Goal: Task Accomplishment & Management: Use online tool/utility

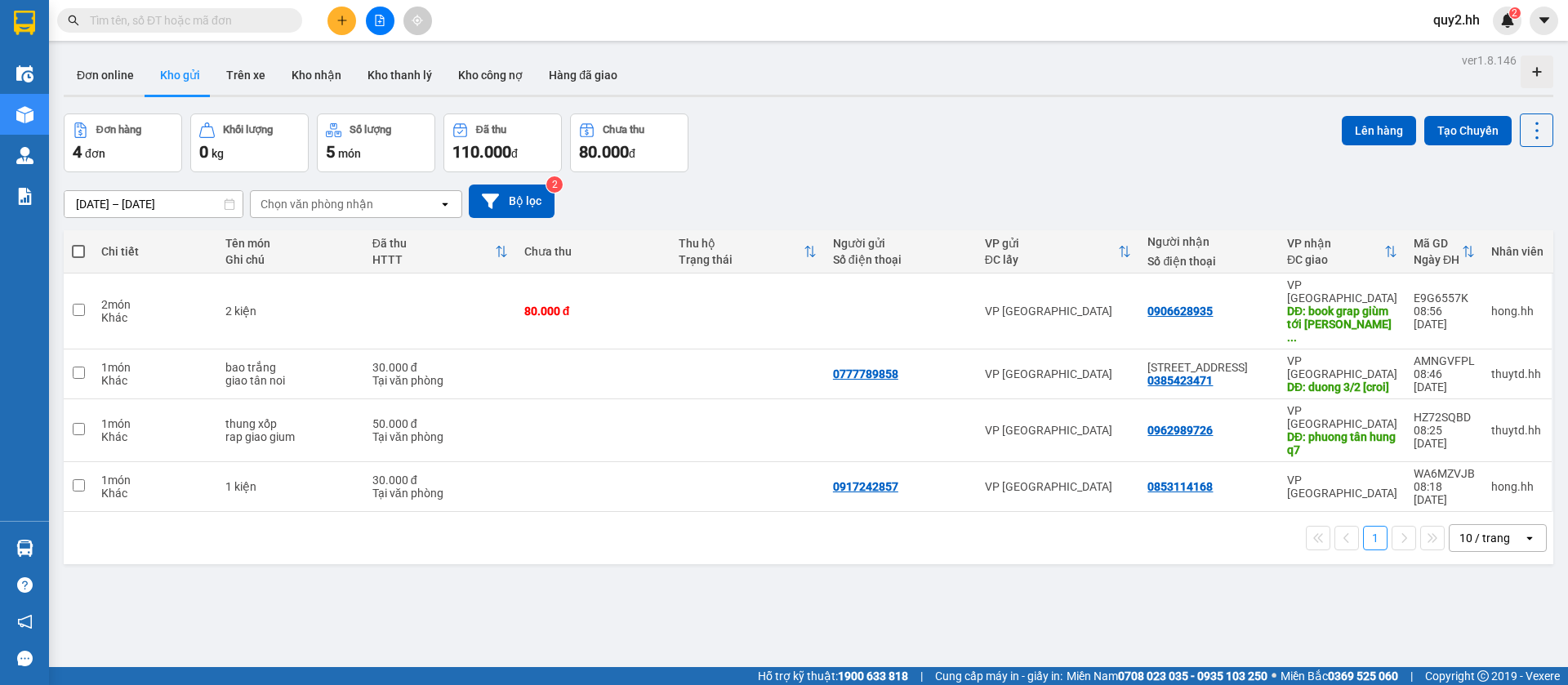
click at [77, 248] on span at bounding box center [78, 251] width 13 height 13
click at [78, 243] on input "checkbox" at bounding box center [78, 243] width 0 height 0
checkbox input "true"
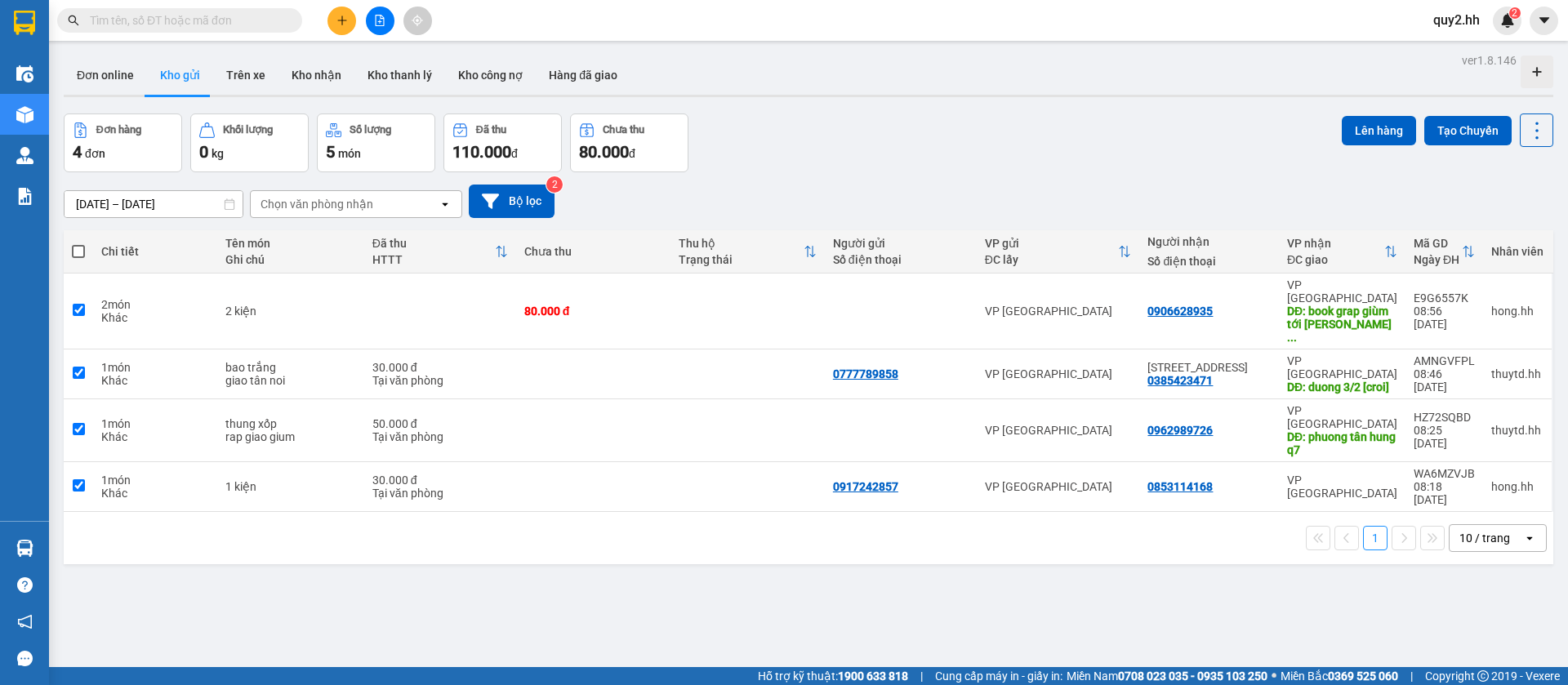
checkbox input "true"
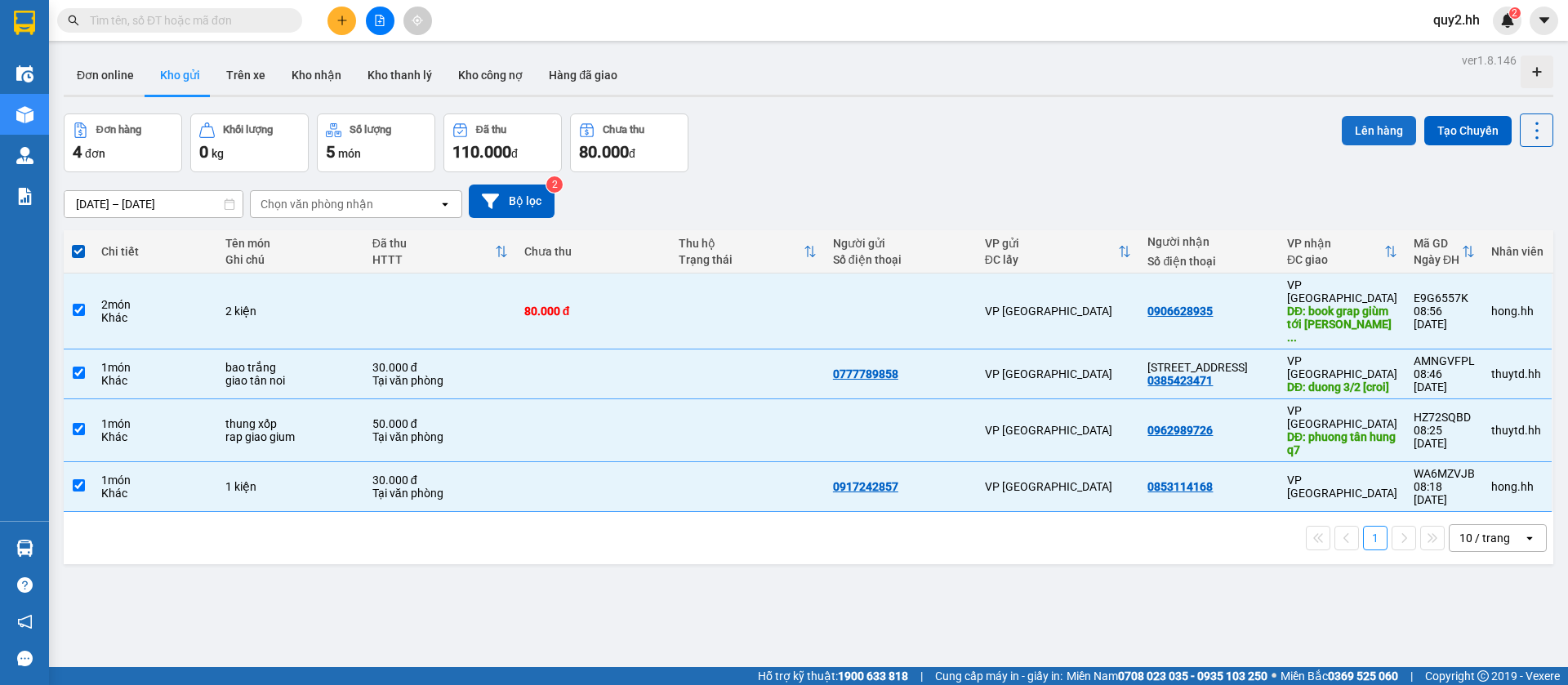
click at [1365, 121] on button "Lên hàng" at bounding box center [1379, 131] width 74 height 29
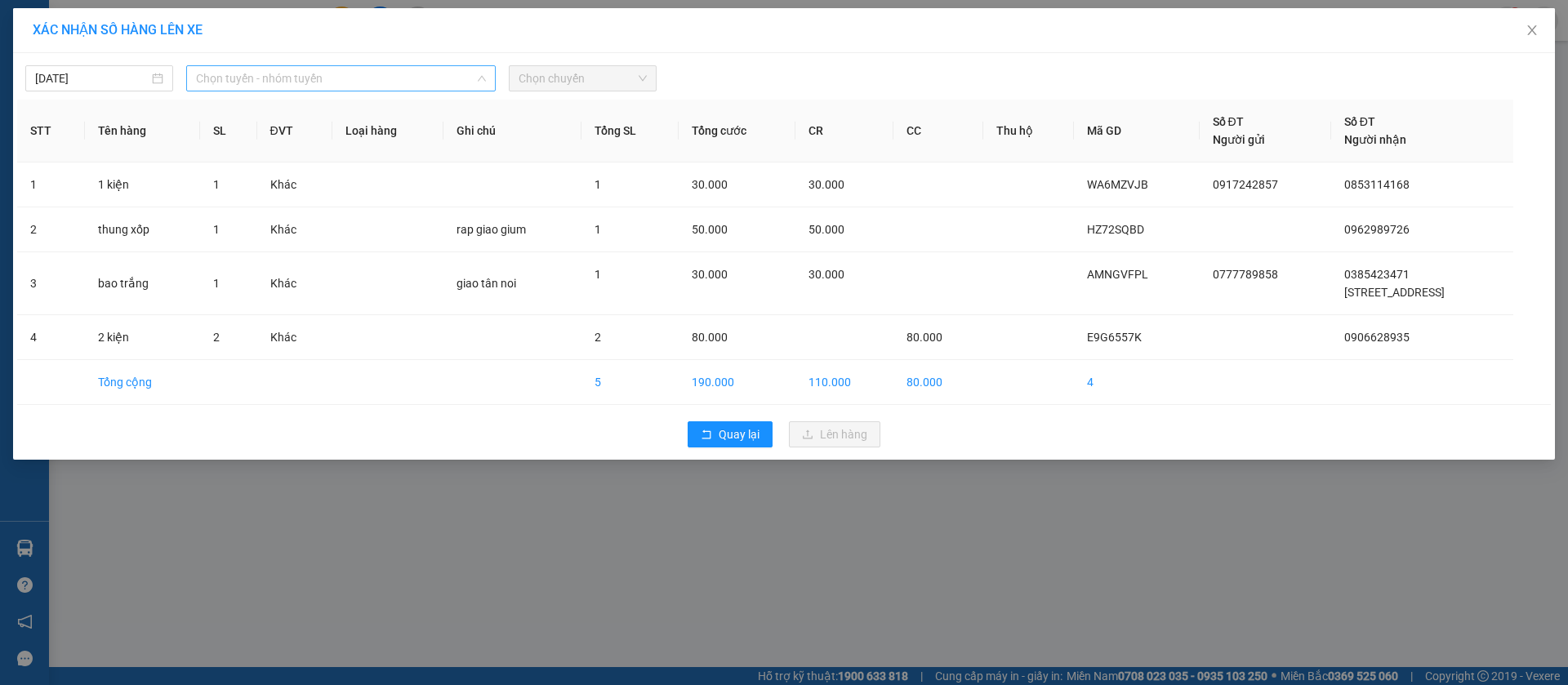
click at [375, 73] on span "Chọn tuyến - nhóm tuyến" at bounding box center [340, 78] width 290 height 24
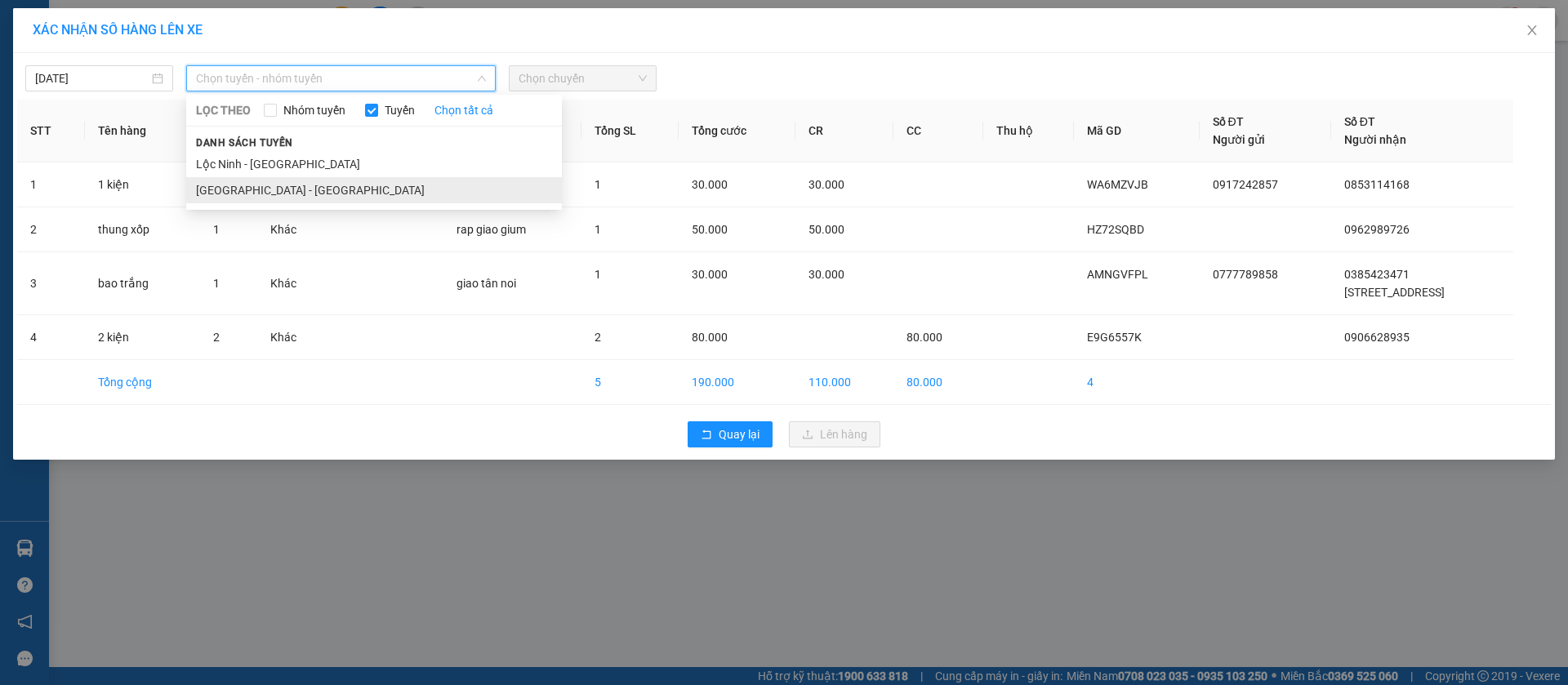
click at [318, 197] on li "[GEOGRAPHIC_DATA] - [GEOGRAPHIC_DATA]" at bounding box center [374, 190] width 376 height 26
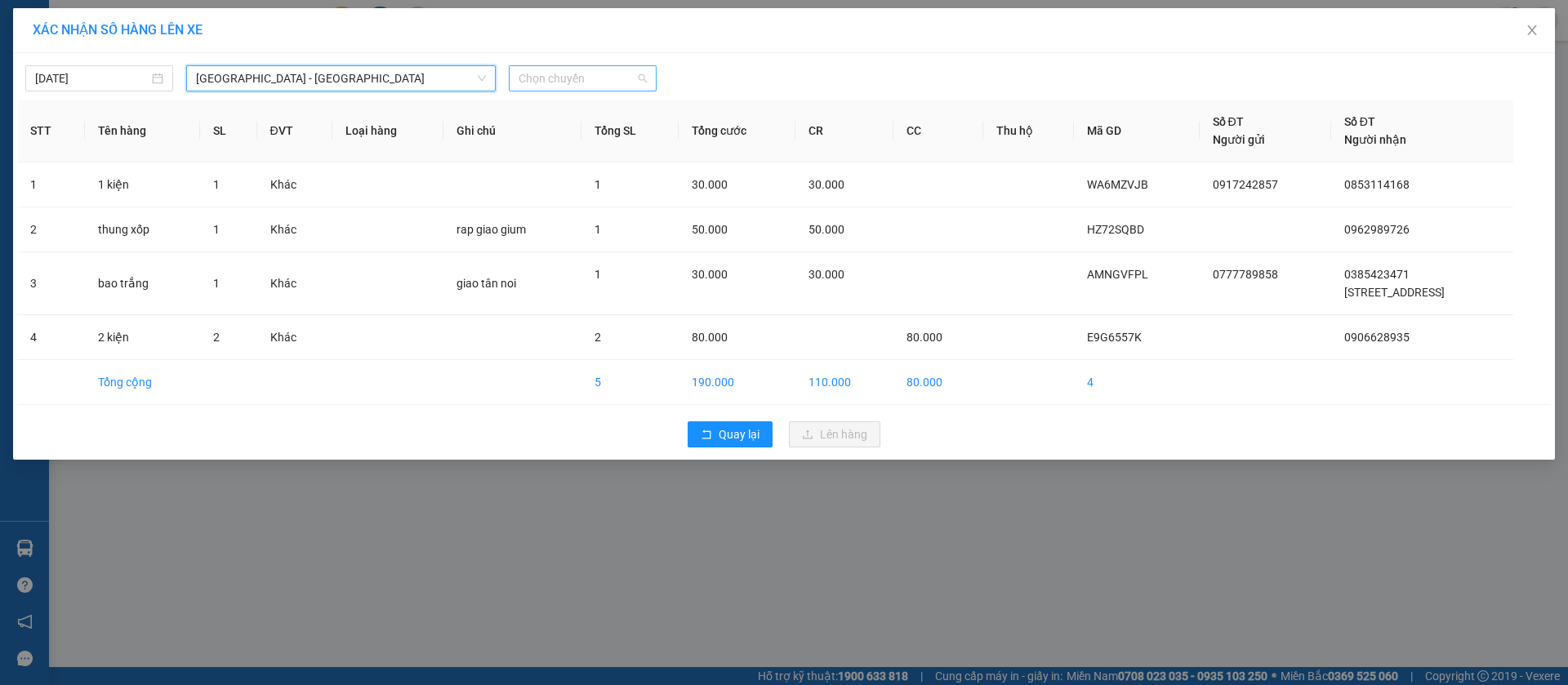
click at [558, 73] on span "Chọn chuyến" at bounding box center [582, 78] width 128 height 24
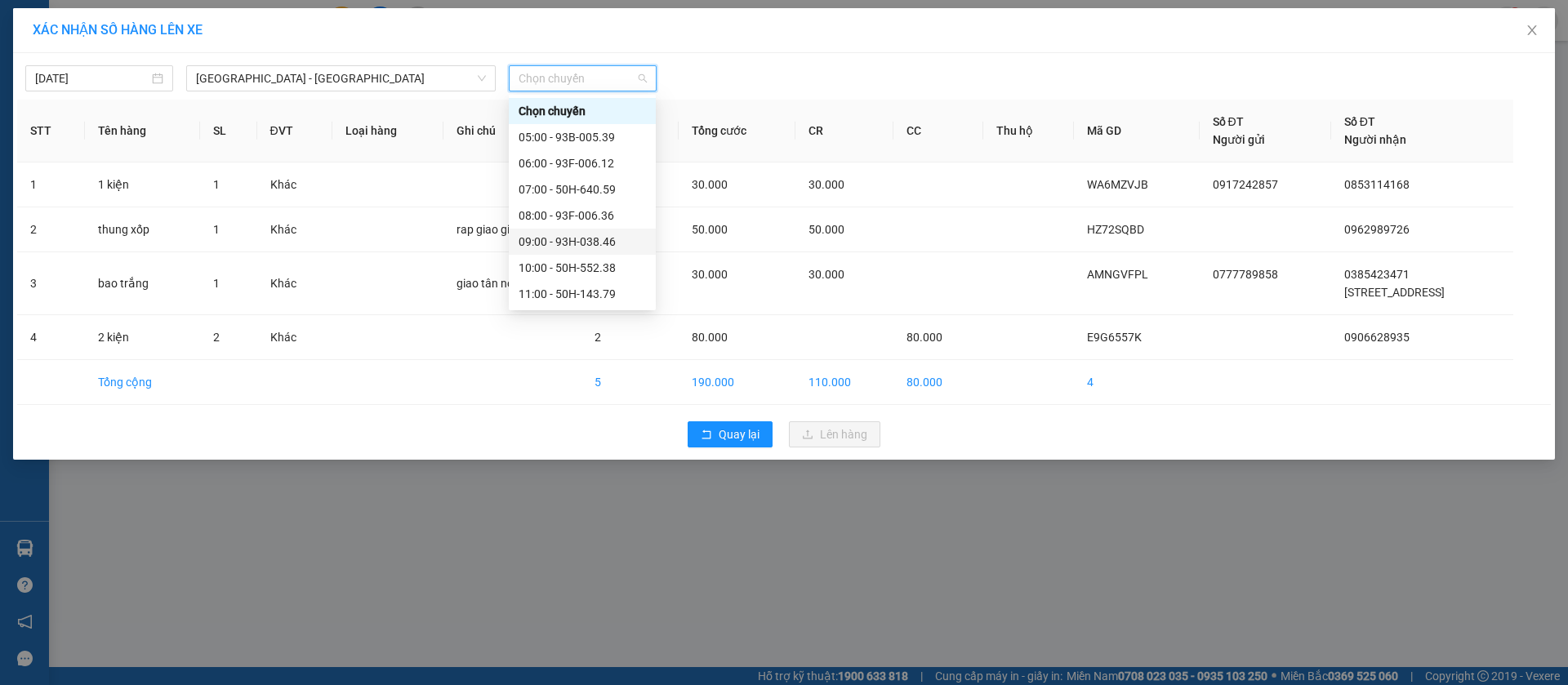
click at [608, 245] on div "09:00 - 93H-038.46" at bounding box center [582, 241] width 127 height 18
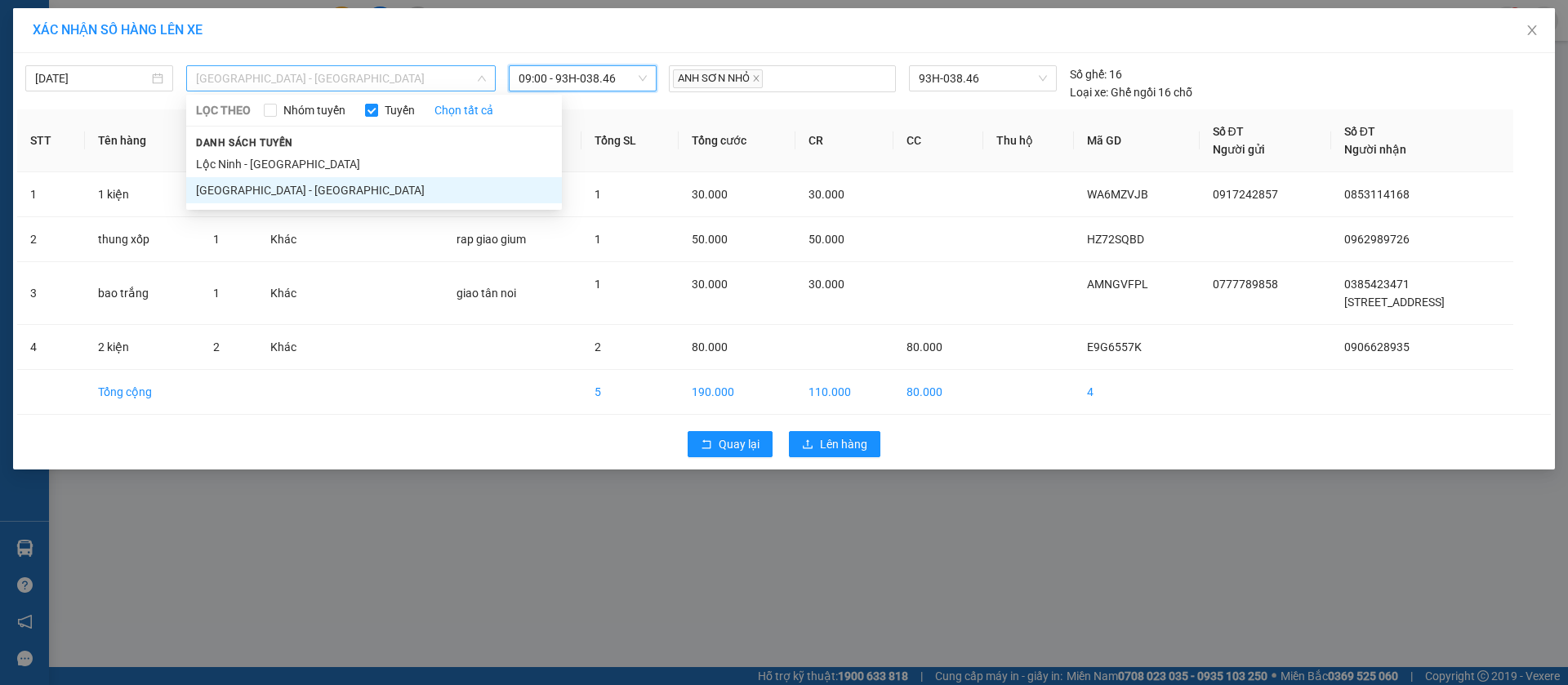
click at [390, 69] on span "[GEOGRAPHIC_DATA] - [GEOGRAPHIC_DATA]" at bounding box center [340, 78] width 290 height 24
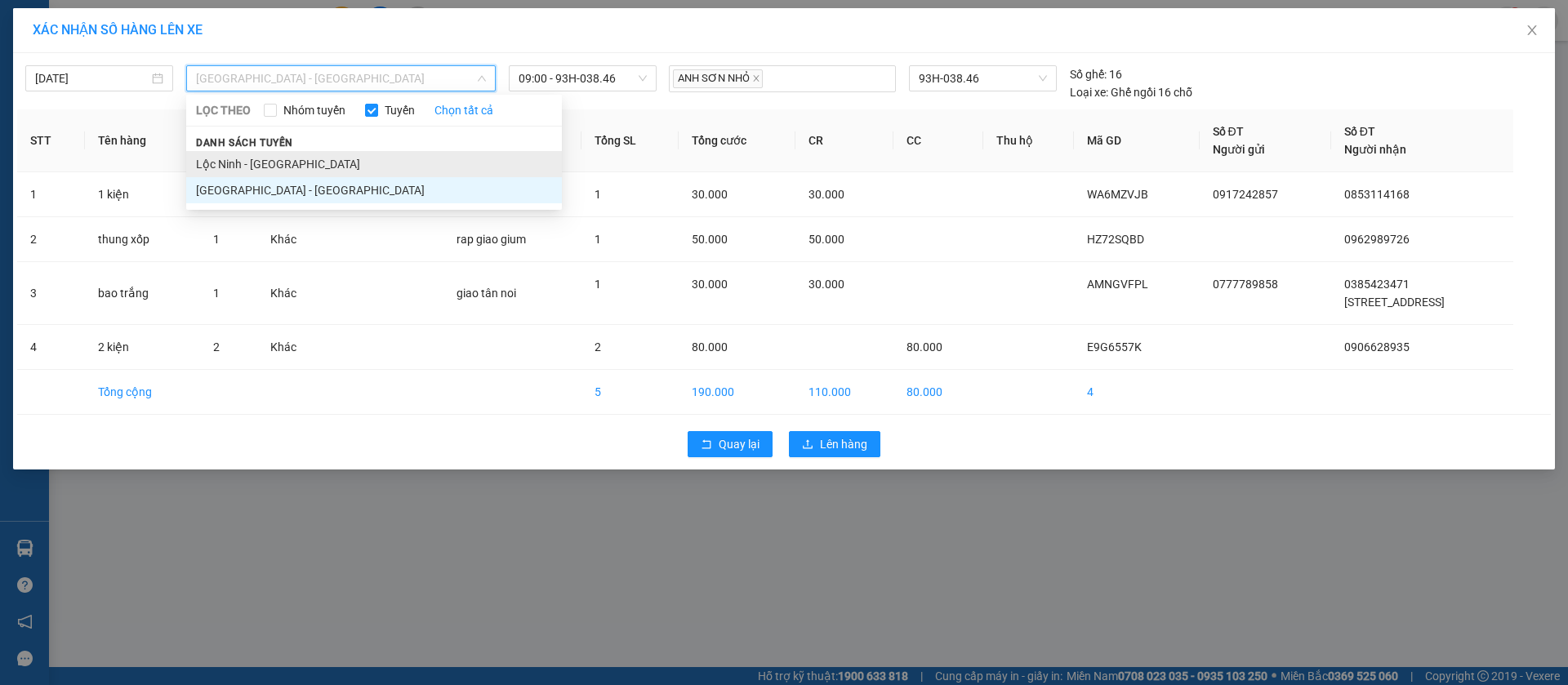
click at [305, 167] on li "Lộc Ninh - [GEOGRAPHIC_DATA]" at bounding box center [374, 163] width 376 height 26
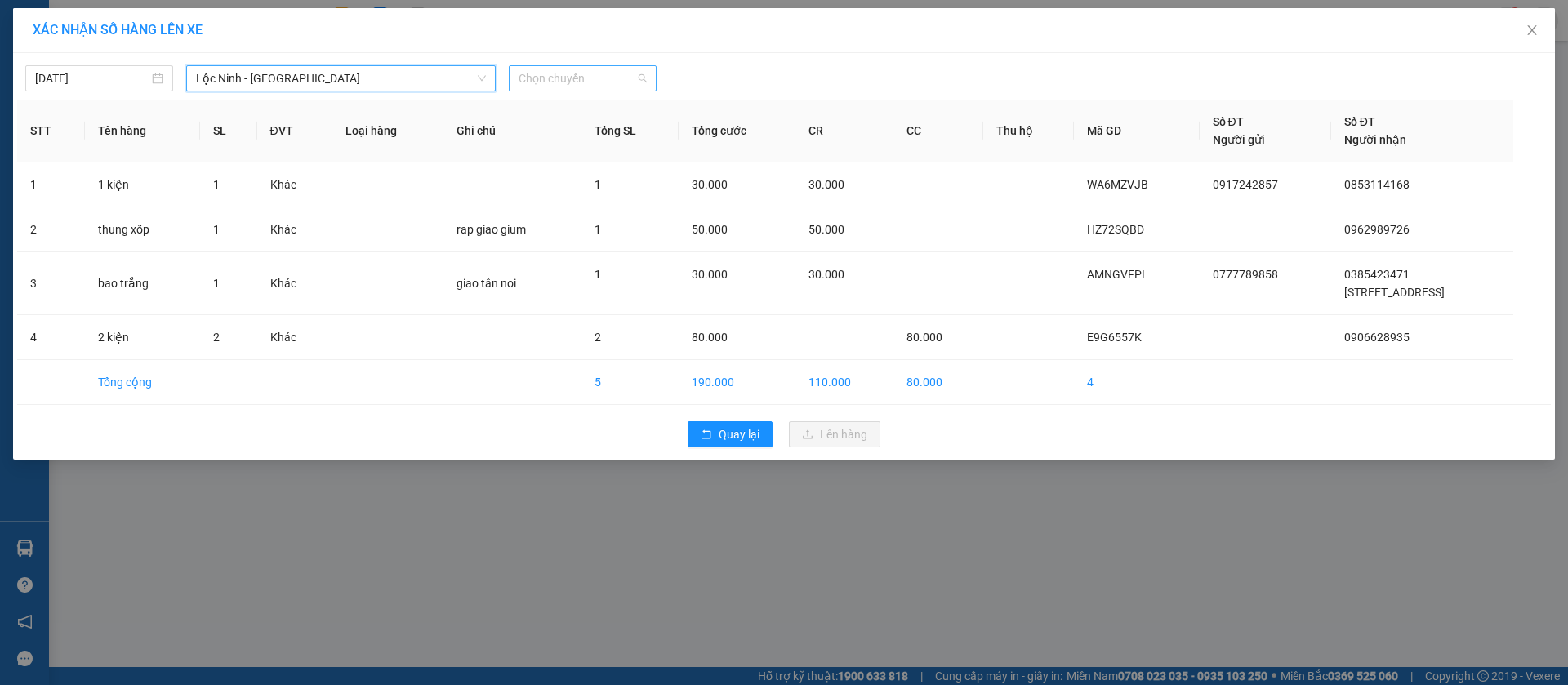
click at [610, 81] on span "Chọn chuyến" at bounding box center [582, 78] width 128 height 24
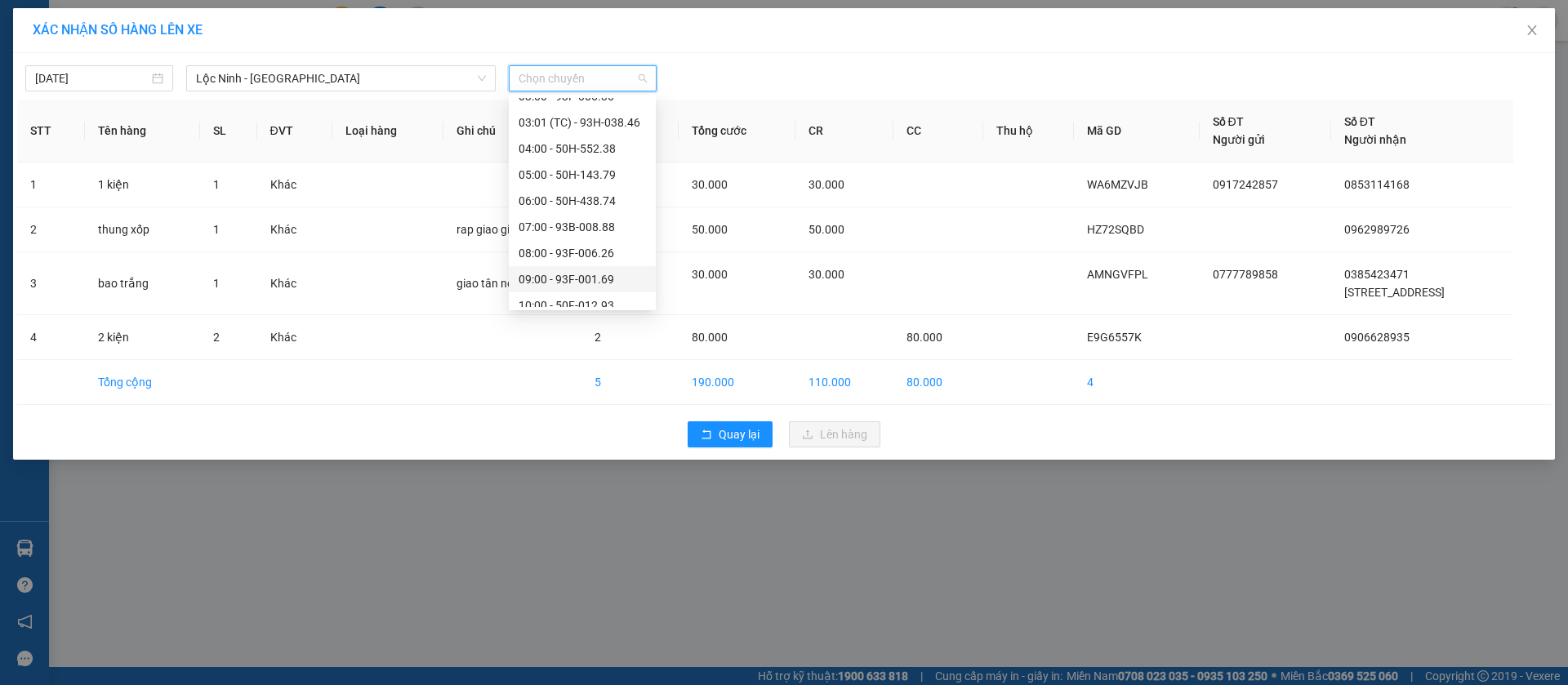
scroll to position [122, 0]
click at [603, 247] on div "09:00 - 93F-001.69" at bounding box center [582, 250] width 127 height 18
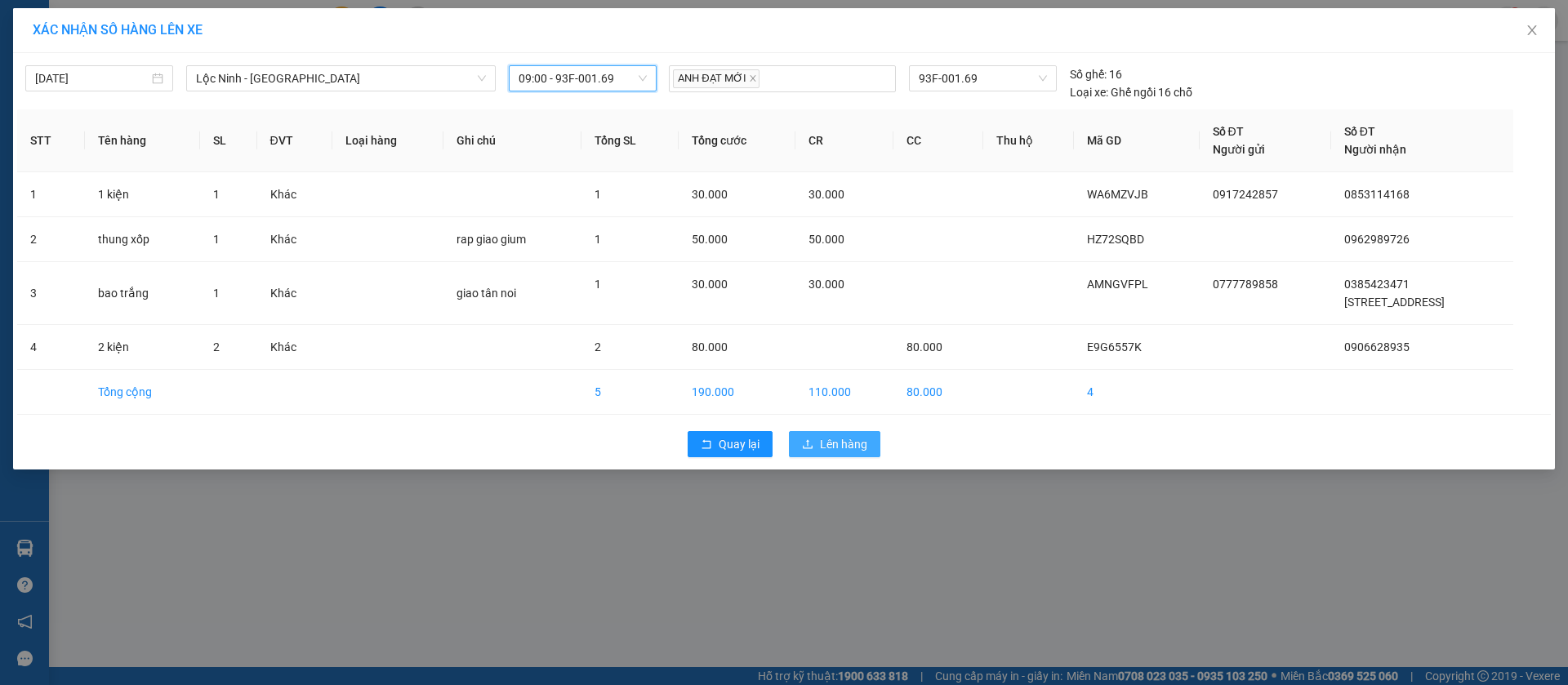
click at [827, 445] on span "Lên hàng" at bounding box center [843, 445] width 47 height 18
